Goal: Information Seeking & Learning: Learn about a topic

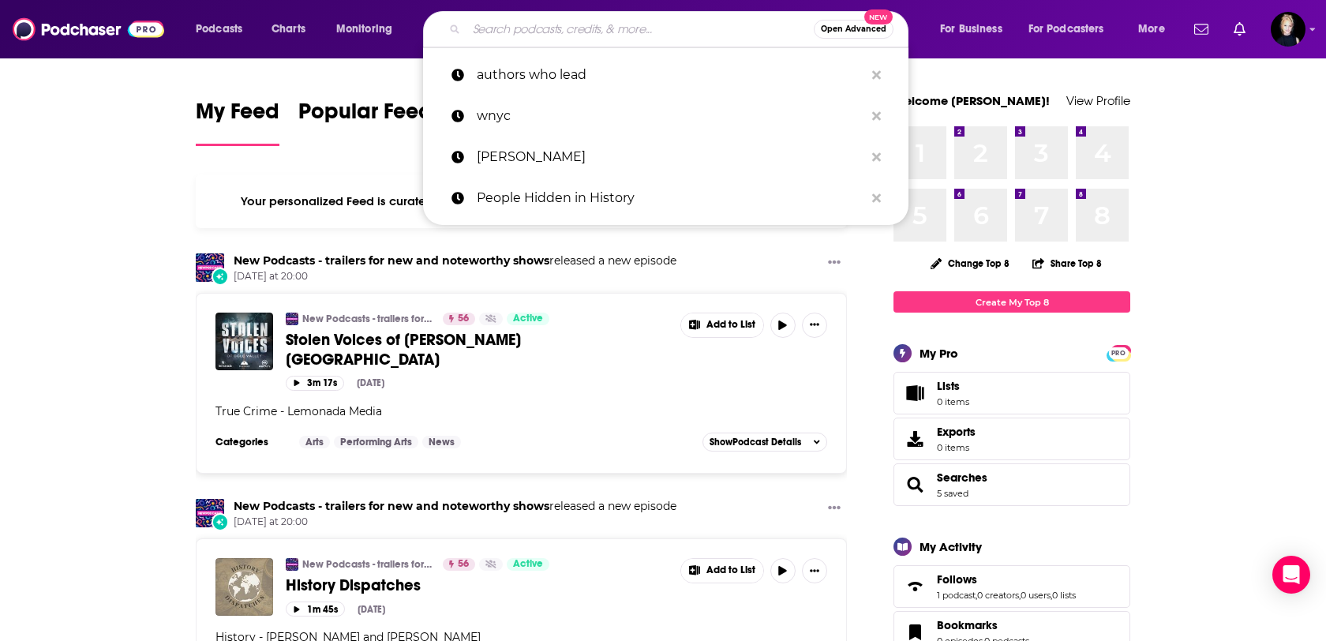
click at [615, 27] on input "Search podcasts, credits, & more..." at bounding box center [639, 29] width 347 height 25
paste input "The Great Battlefield Podcast"
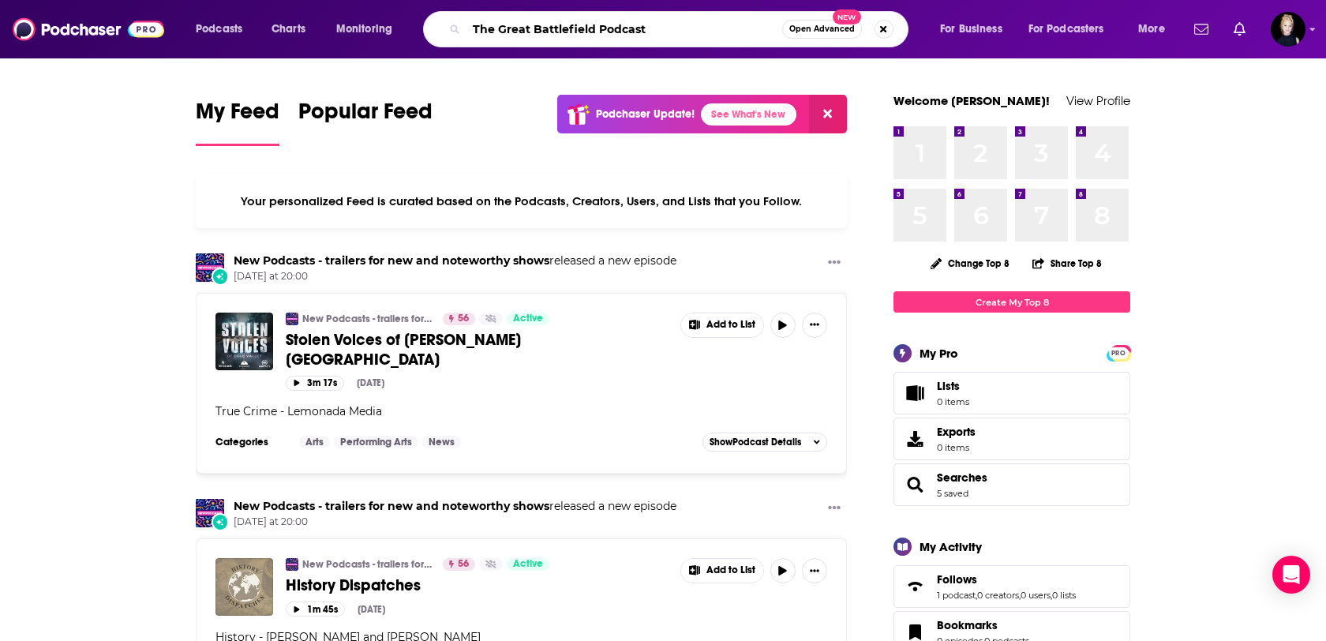
type input "The Great Battlefield Podcast"
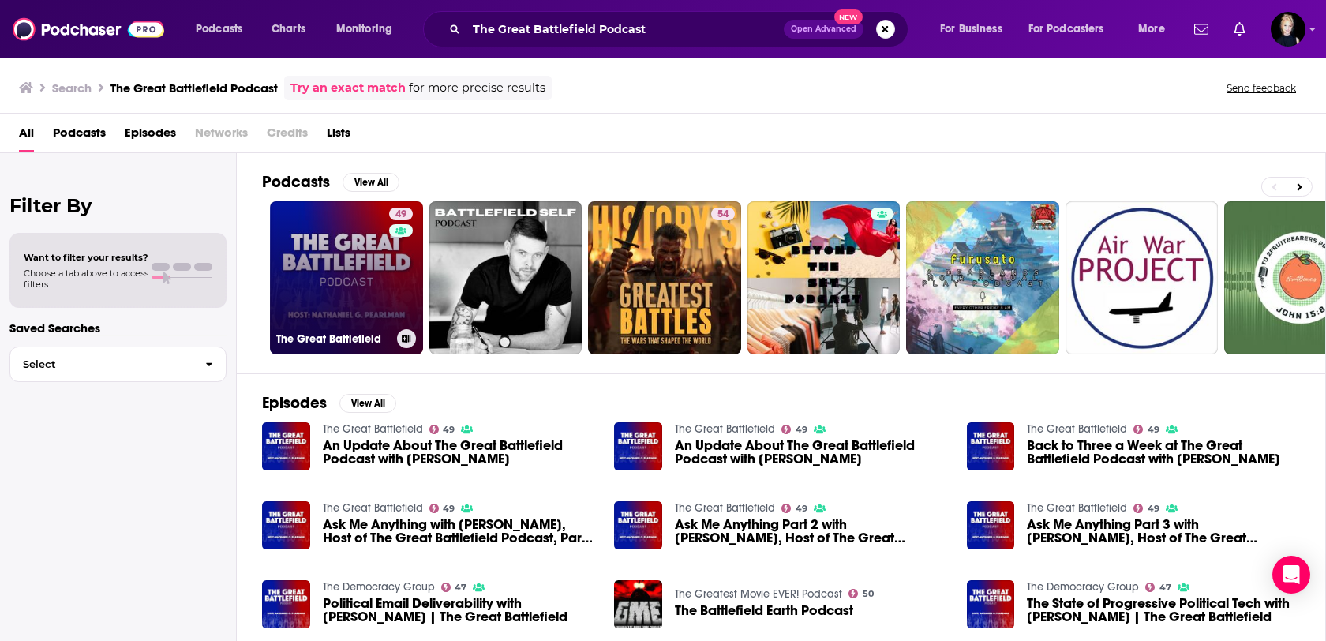
click at [341, 252] on link "49 The Great Battlefield" at bounding box center [346, 277] width 153 height 153
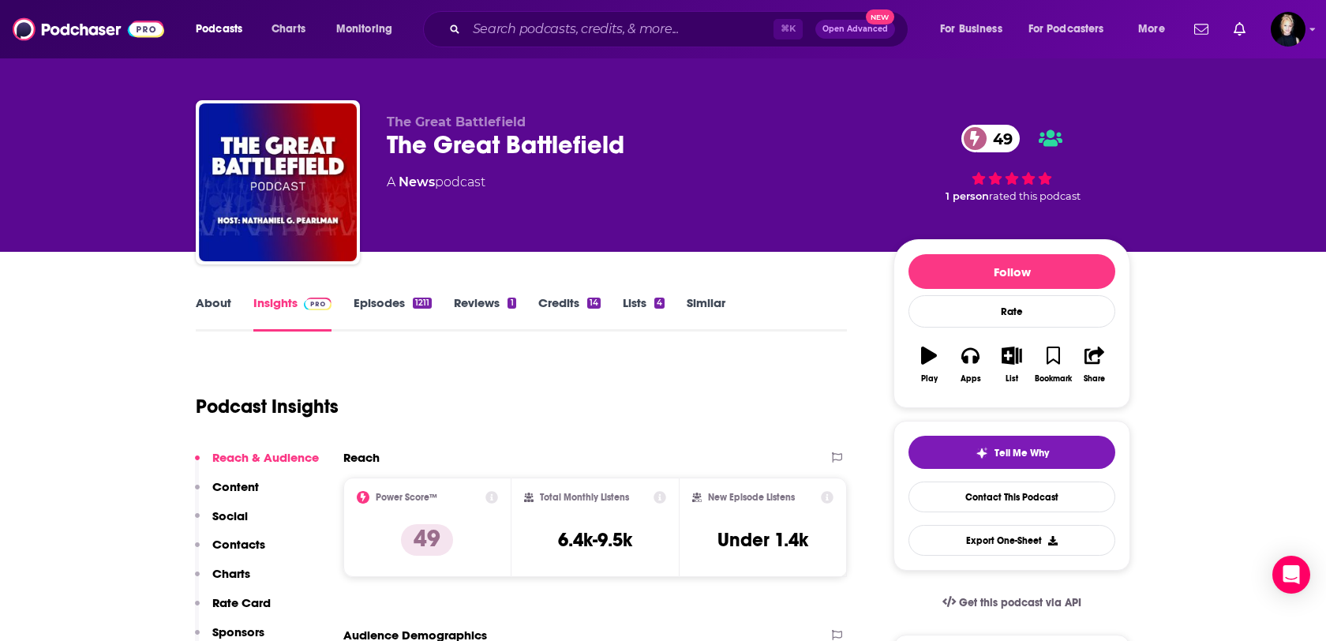
scroll to position [15, 0]
